Goal: Information Seeking & Learning: Learn about a topic

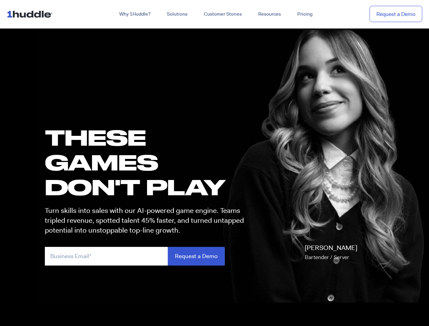
click at [215, 163] on h1 "these GAMES DON'T PLAY" at bounding box center [147, 162] width 205 height 75
click at [134, 14] on link "Why 1Huddle?" at bounding box center [135, 14] width 48 height 12
click at [177, 14] on link "Solutions" at bounding box center [177, 14] width 37 height 12
click at [269, 14] on link "Resources" at bounding box center [269, 14] width 39 height 12
click at [148, 256] on input "email" at bounding box center [106, 256] width 123 height 19
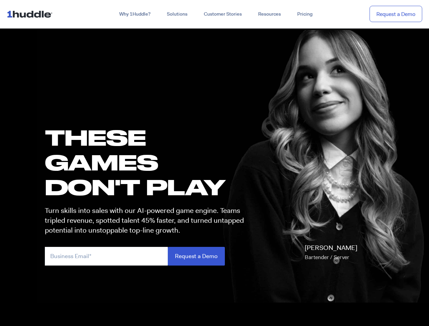
click at [196, 256] on input "Request a Demo" at bounding box center [196, 256] width 57 height 19
